Goal: Find contact information: Find contact information

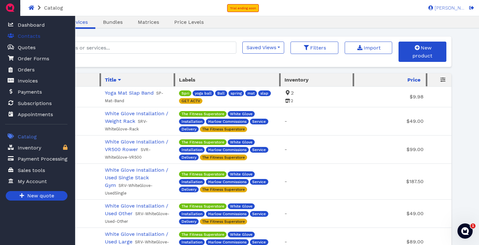
click at [32, 38] on span "Contacts" at bounding box center [29, 36] width 23 height 8
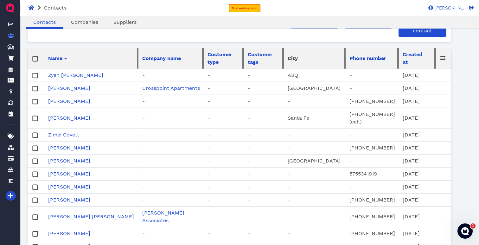
scroll to position [23, 0]
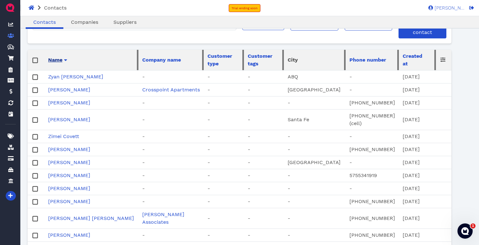
click at [57, 58] on span "Name" at bounding box center [55, 60] width 14 height 8
click at [55, 58] on span "Name" at bounding box center [55, 60] width 14 height 8
